Goal: Navigation & Orientation: Find specific page/section

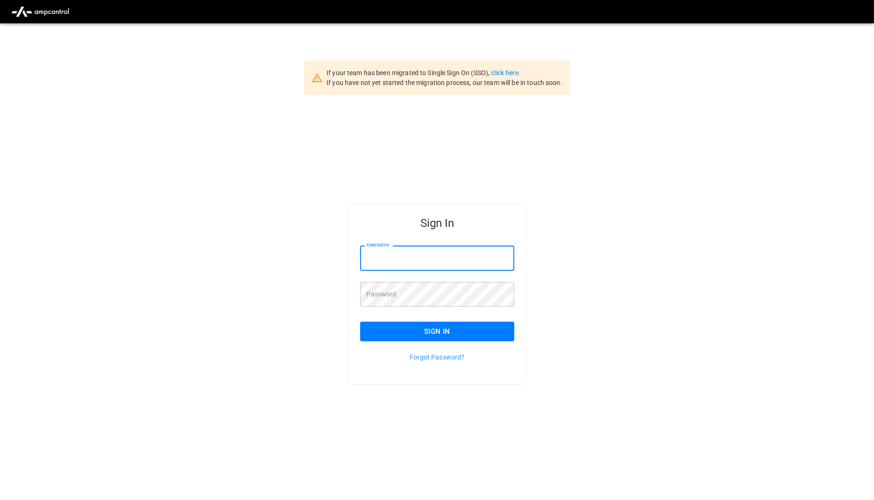
click at [422, 264] on input "Username" at bounding box center [437, 258] width 155 height 25
type input "**********"
click at [447, 330] on button "Sign In" at bounding box center [437, 332] width 155 height 20
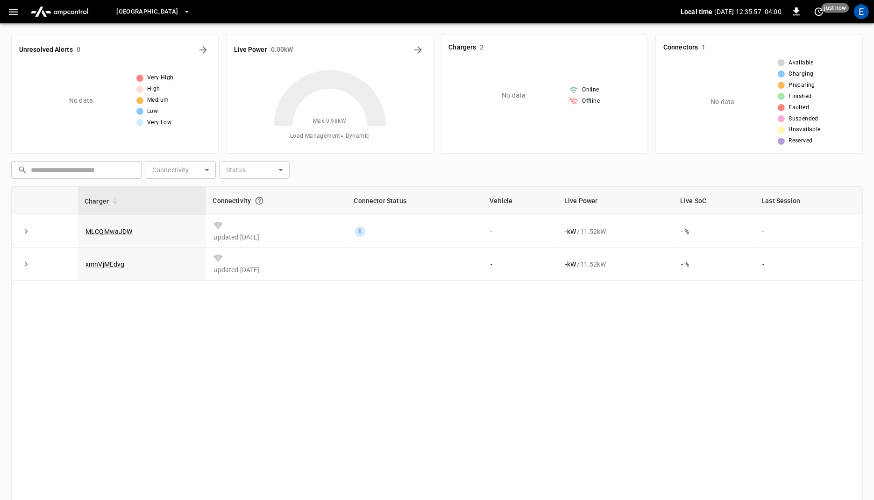
click at [188, 12] on icon "button" at bounding box center [187, 12] width 4 height 2
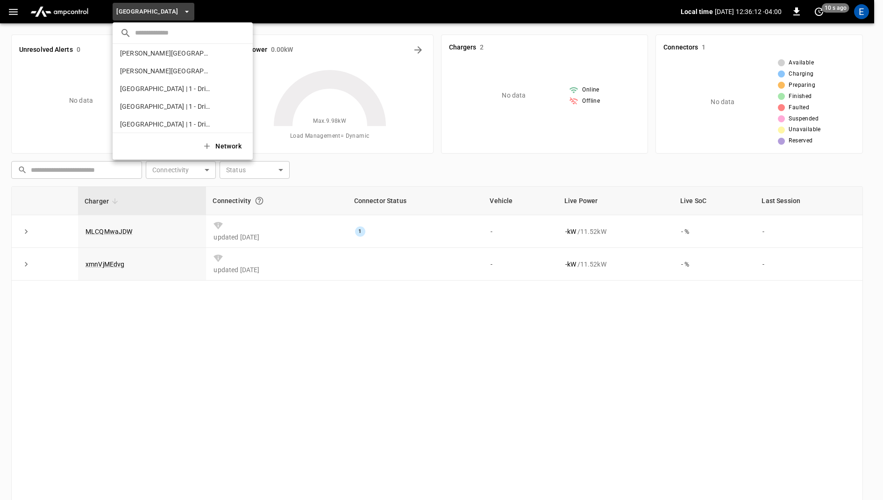
scroll to position [114, 0]
click at [255, 14] on div at bounding box center [441, 250] width 883 height 500
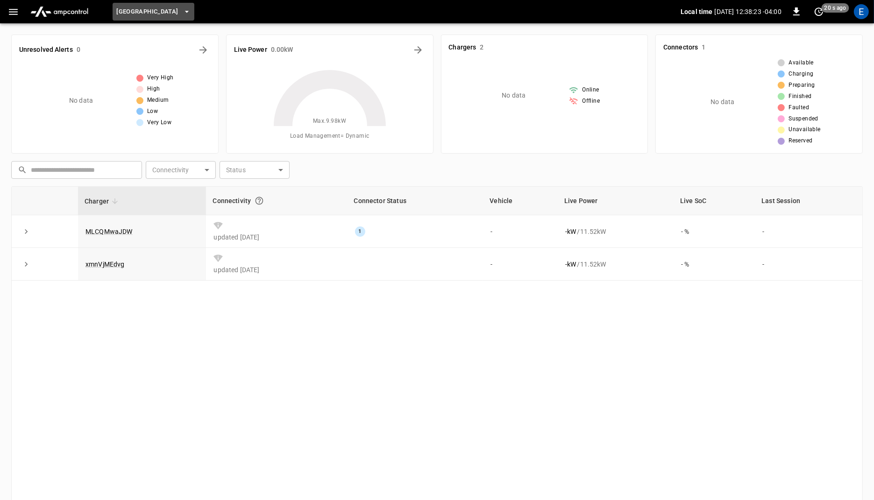
click at [192, 14] on icon "button" at bounding box center [186, 11] width 9 height 9
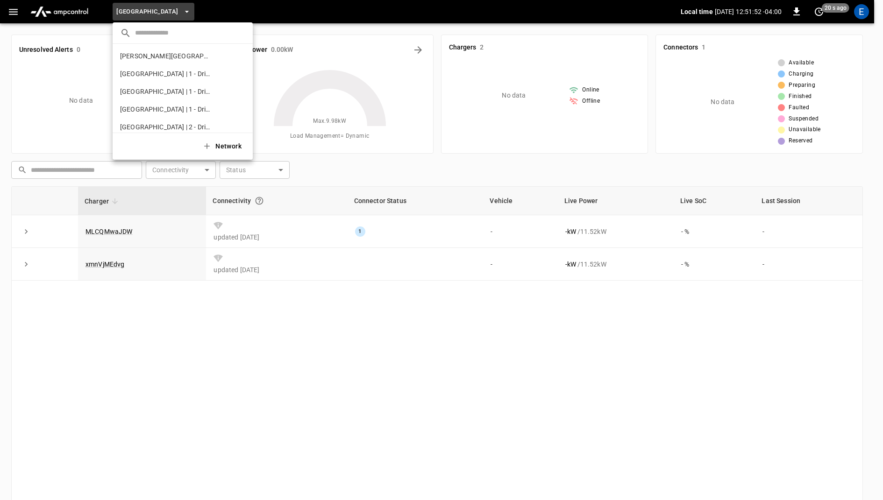
scroll to position [126, 0]
